Goal: Transaction & Acquisition: Subscribe to service/newsletter

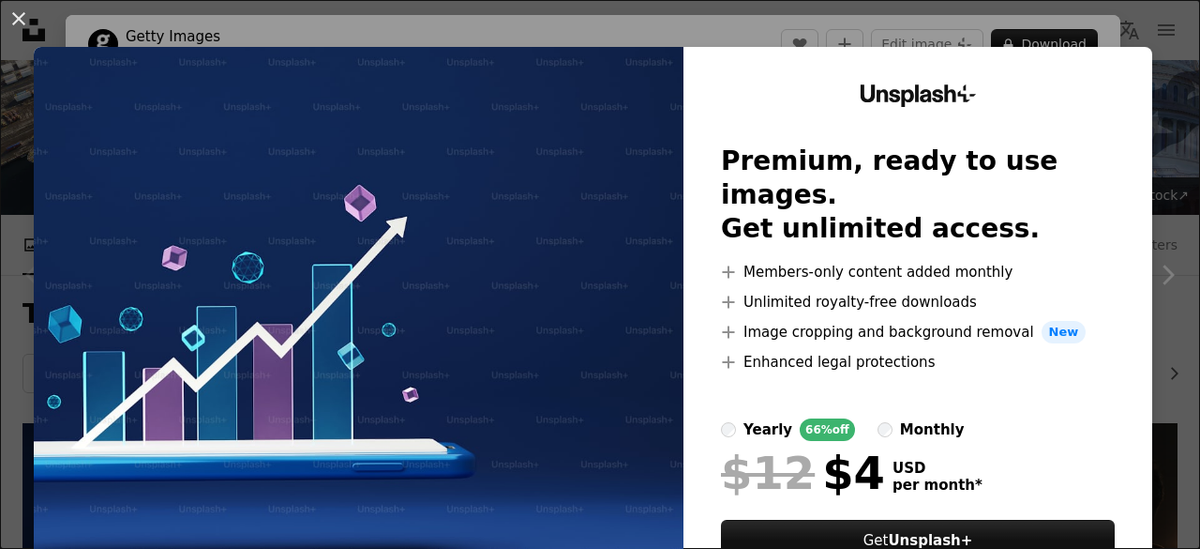
scroll to position [281, 0]
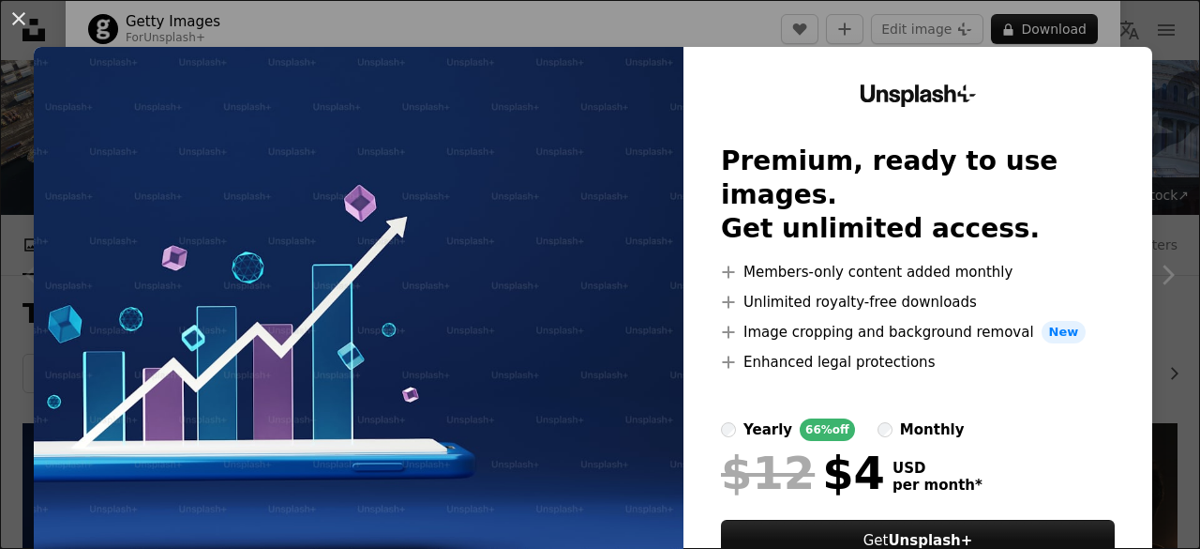
click at [900, 418] on div "monthly" at bounding box center [932, 429] width 65 height 23
click at [761, 418] on div "yearly" at bounding box center [768, 429] width 49 height 23
click at [747, 17] on div "An X shape Unsplash+ Premium, ready to use images. Get unlimited access. A plus…" at bounding box center [600, 274] width 1200 height 549
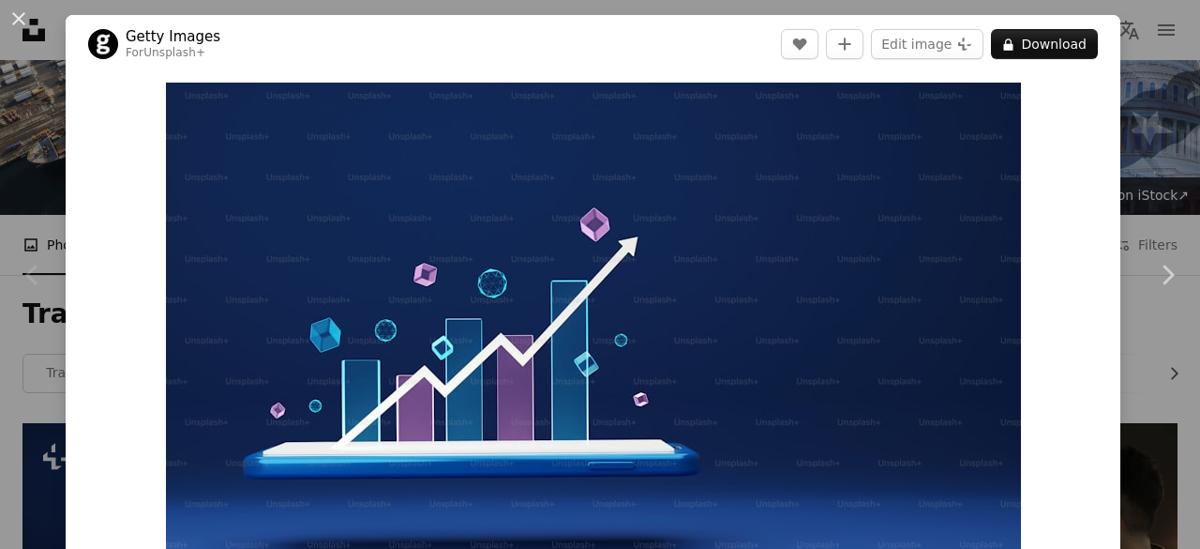
click at [1132, 95] on div "An X shape Chevron left Chevron right Getty Images For Unsplash+ A heart A plus…" at bounding box center [600, 274] width 1200 height 549
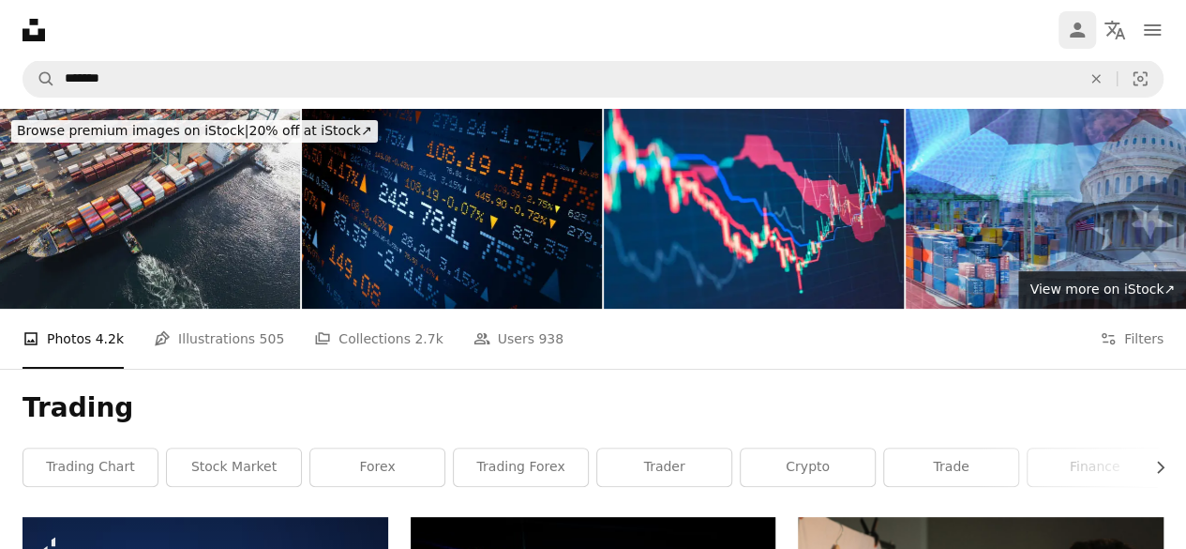
click at [1084, 33] on icon "Person" at bounding box center [1077, 30] width 23 height 23
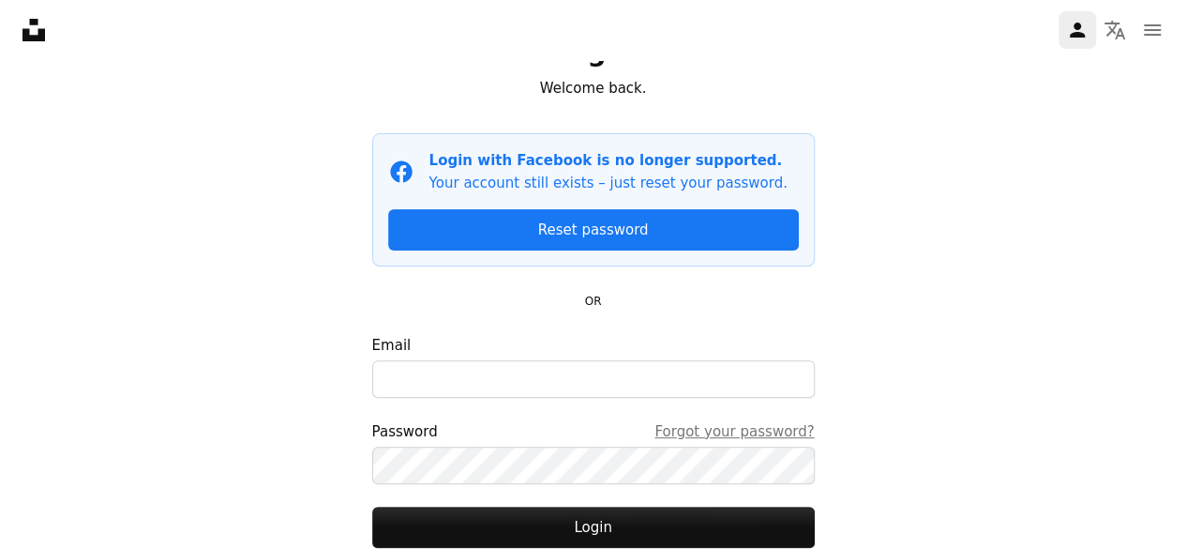
scroll to position [188, 0]
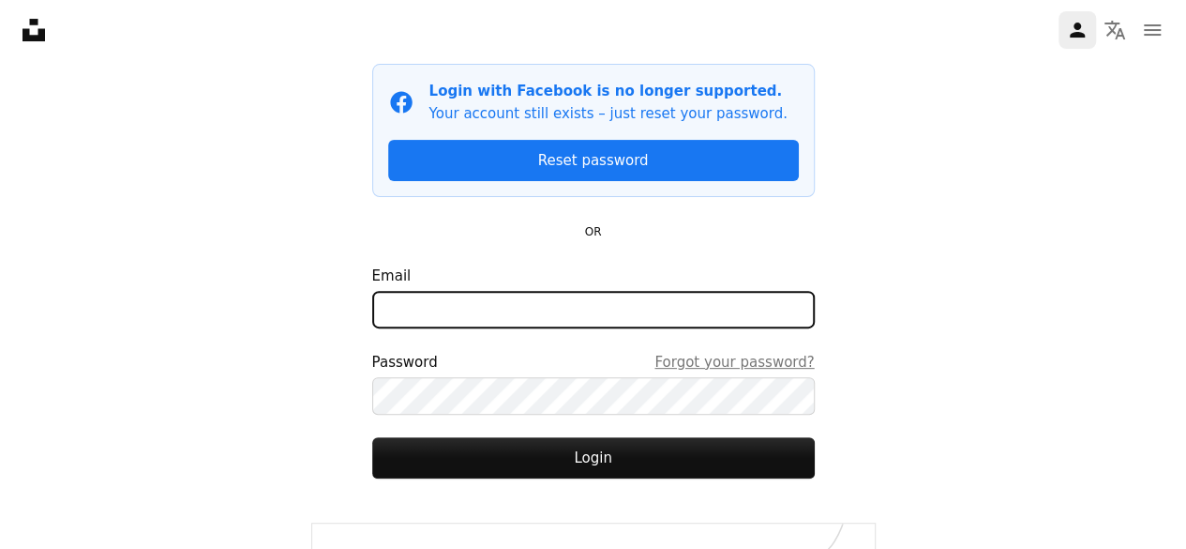
click at [600, 292] on input "Email" at bounding box center [593, 310] width 443 height 38
type input "**********"
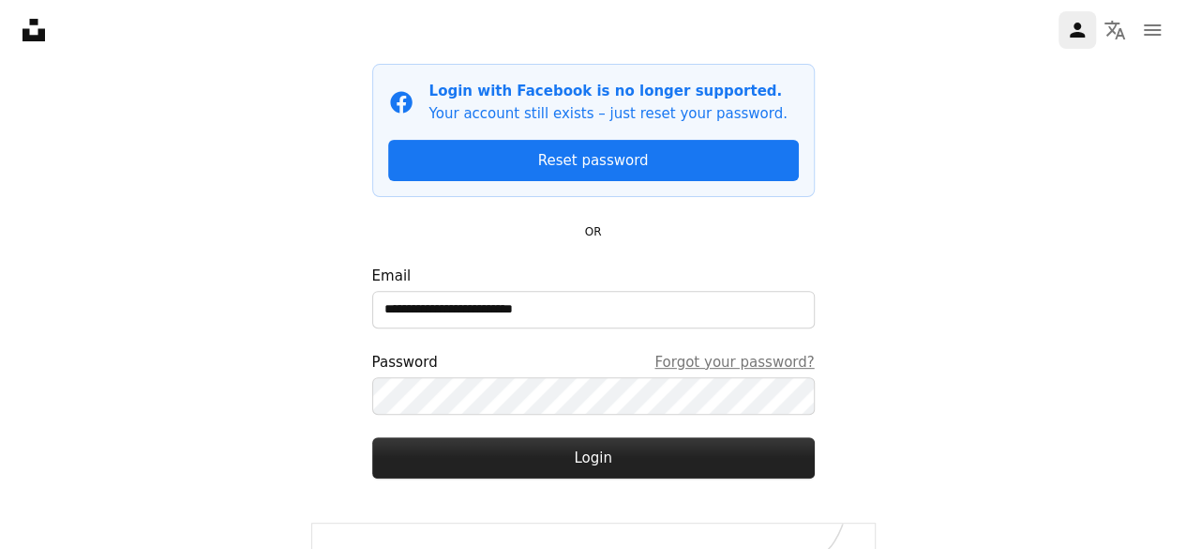
click at [665, 460] on button "Login" at bounding box center [593, 457] width 443 height 41
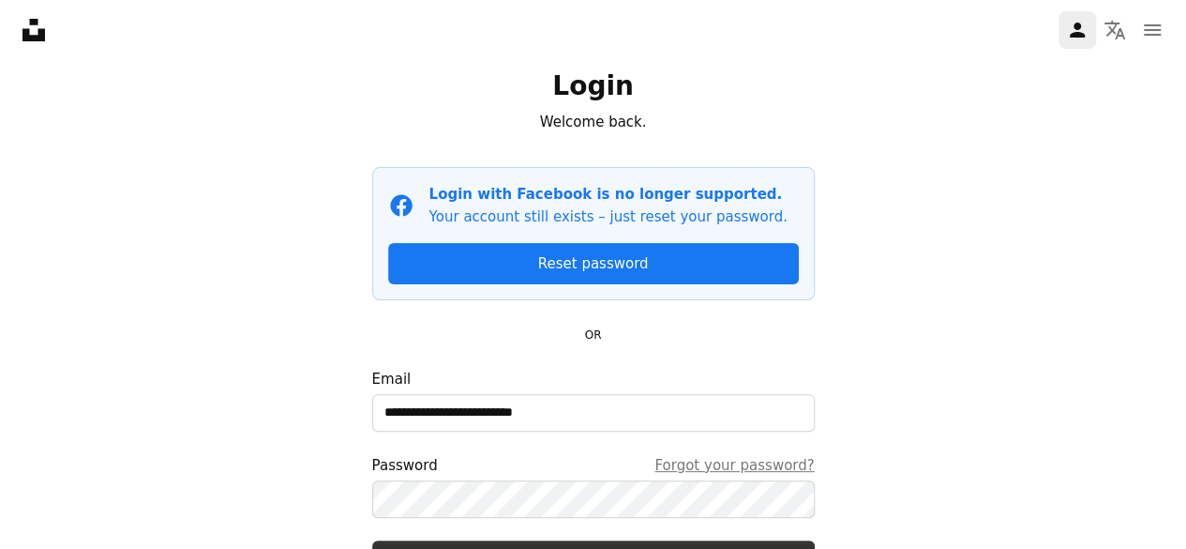
scroll to position [0, 0]
